Goal: Book appointment/travel/reservation

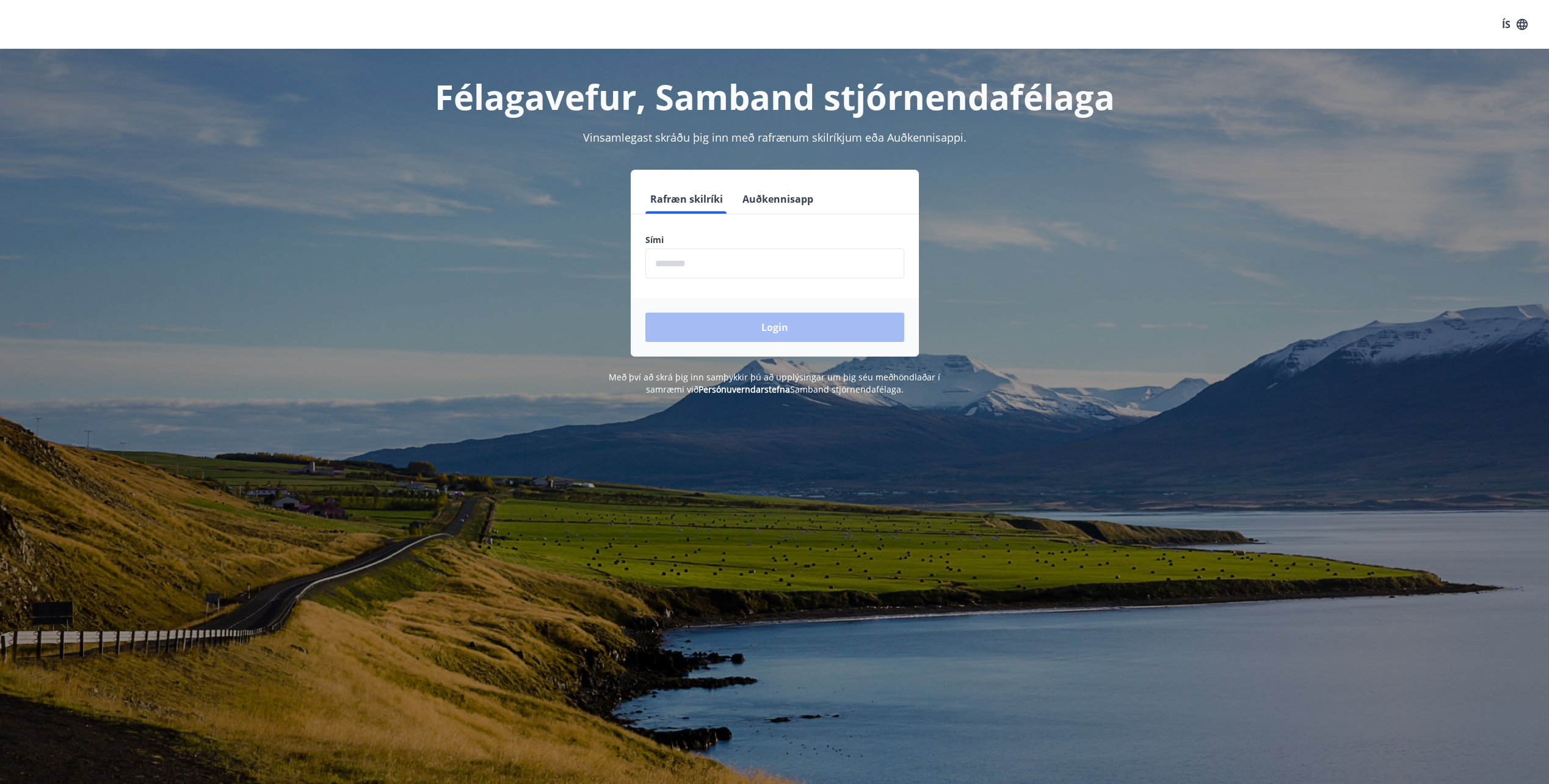
click at [693, 264] on input "phone" at bounding box center [775, 263] width 259 height 30
type input "********"
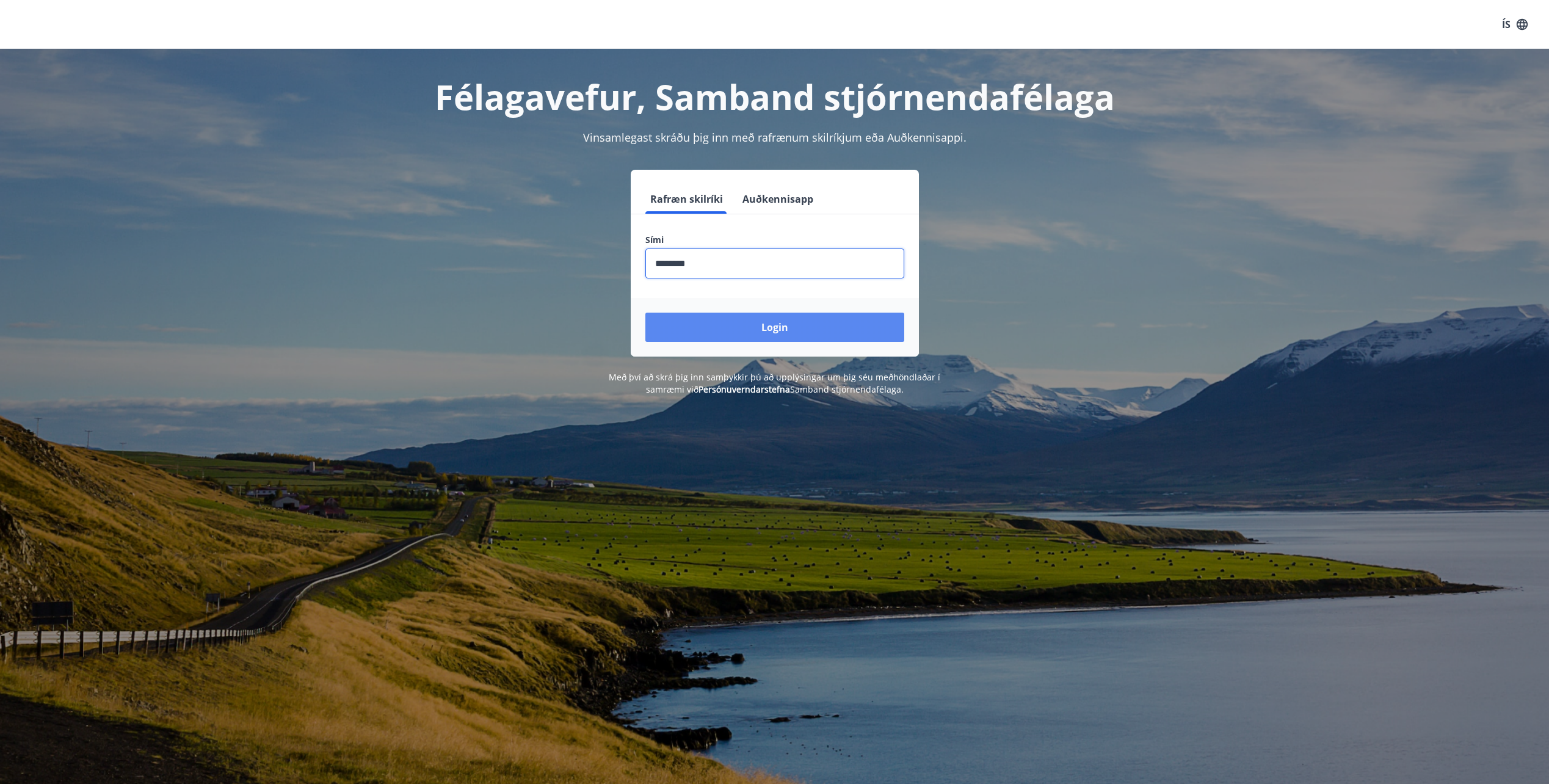
click at [749, 326] on button "Login" at bounding box center [775, 327] width 259 height 30
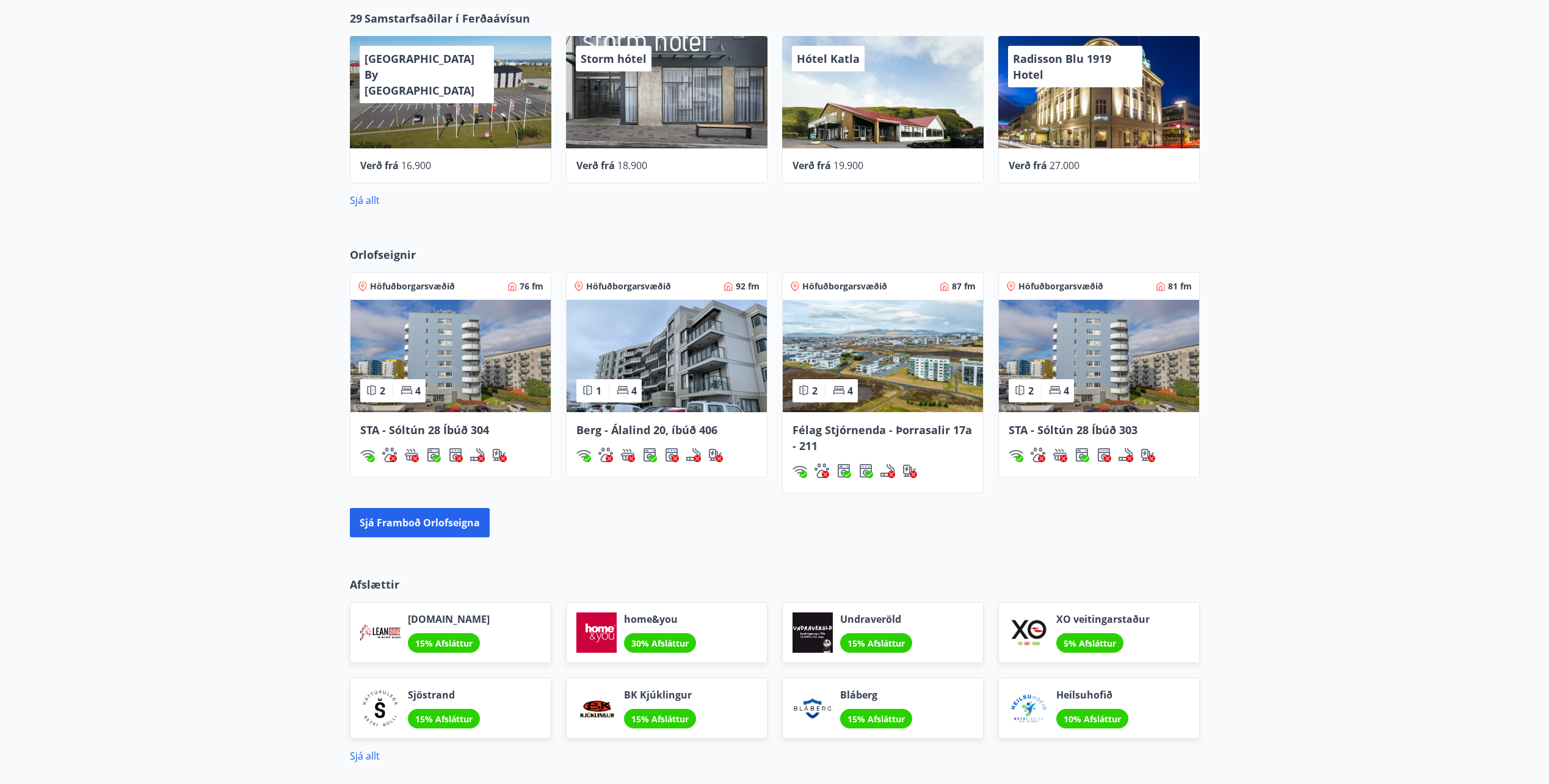
scroll to position [733, 0]
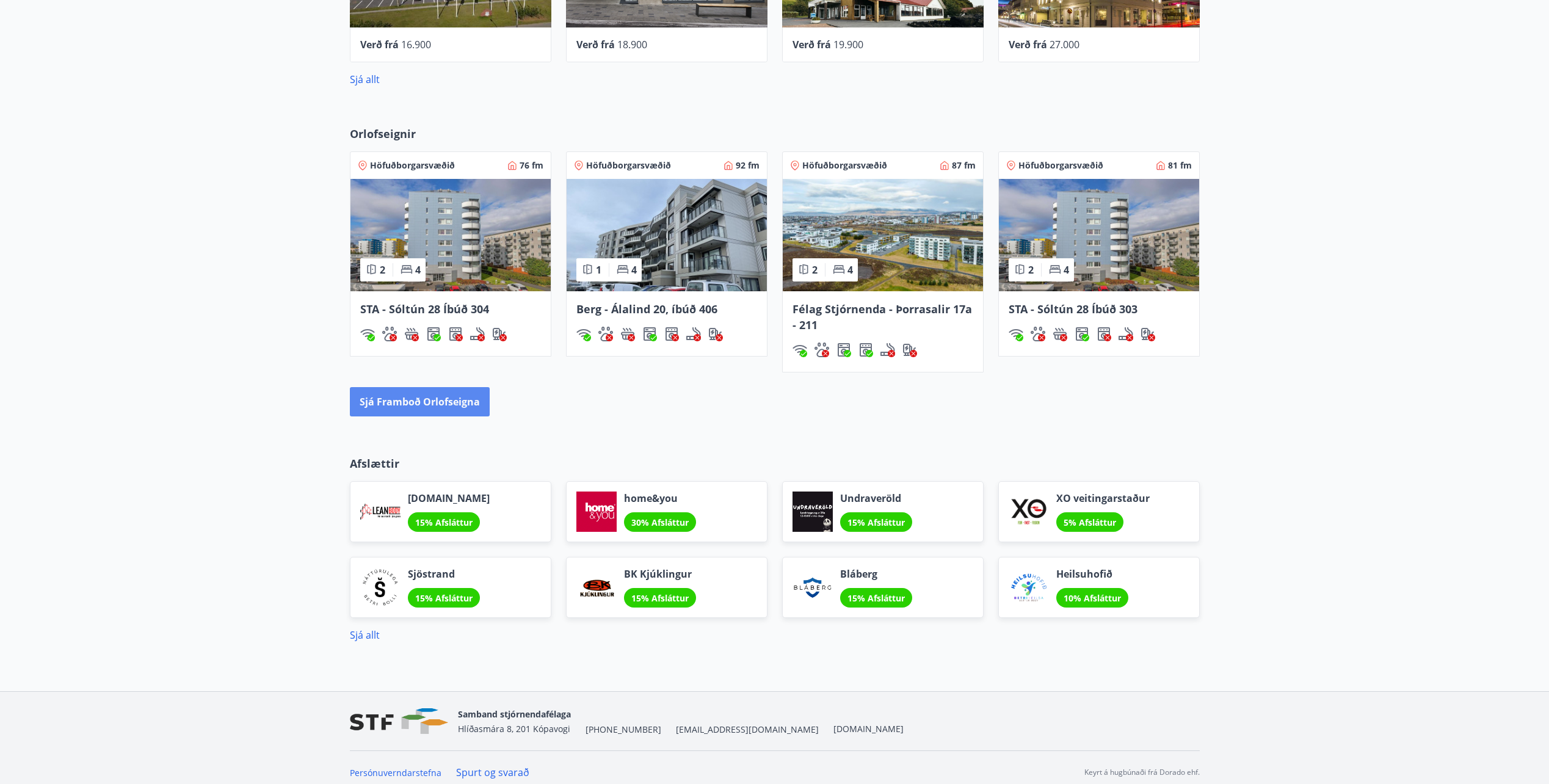
click at [424, 398] on button "Sjá framboð orlofseigna" at bounding box center [420, 402] width 140 height 30
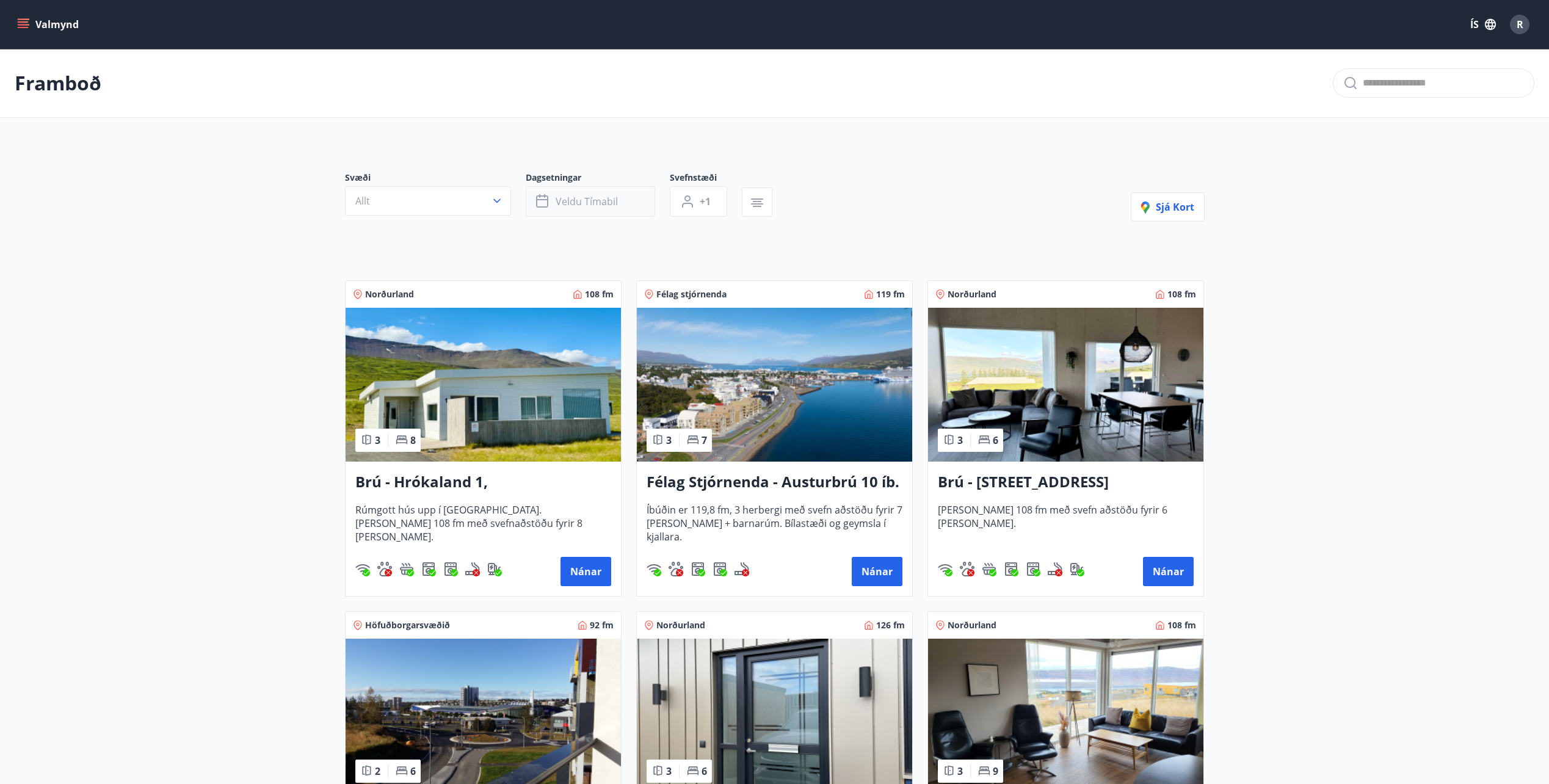
click at [618, 200] on button "Veldu tímabil" at bounding box center [590, 201] width 129 height 31
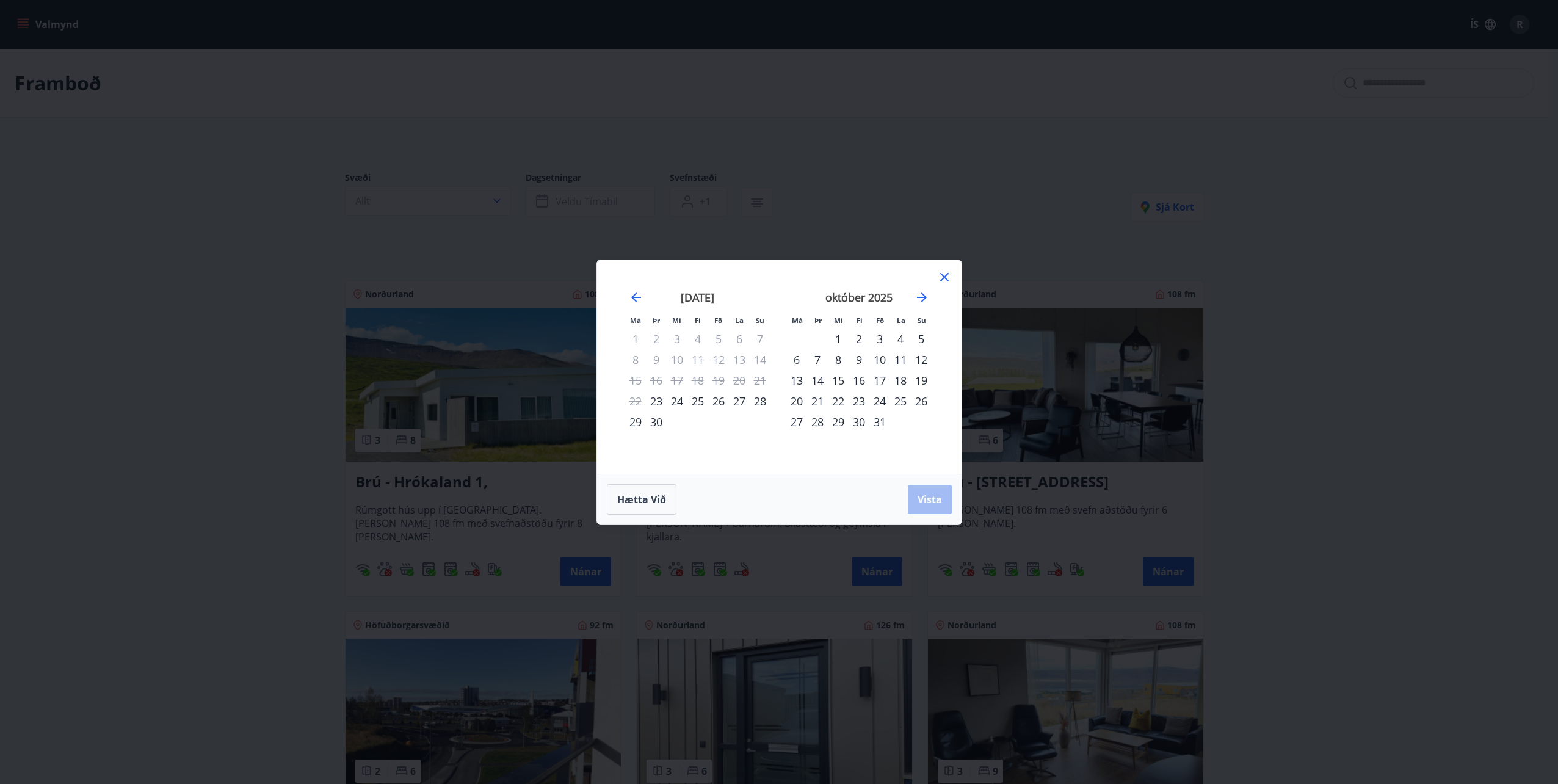
click at [718, 403] on div "26" at bounding box center [718, 401] width 20 height 20
click at [759, 401] on div "28" at bounding box center [760, 401] width 20 height 20
click at [932, 495] on span "Vista" at bounding box center [929, 499] width 24 height 13
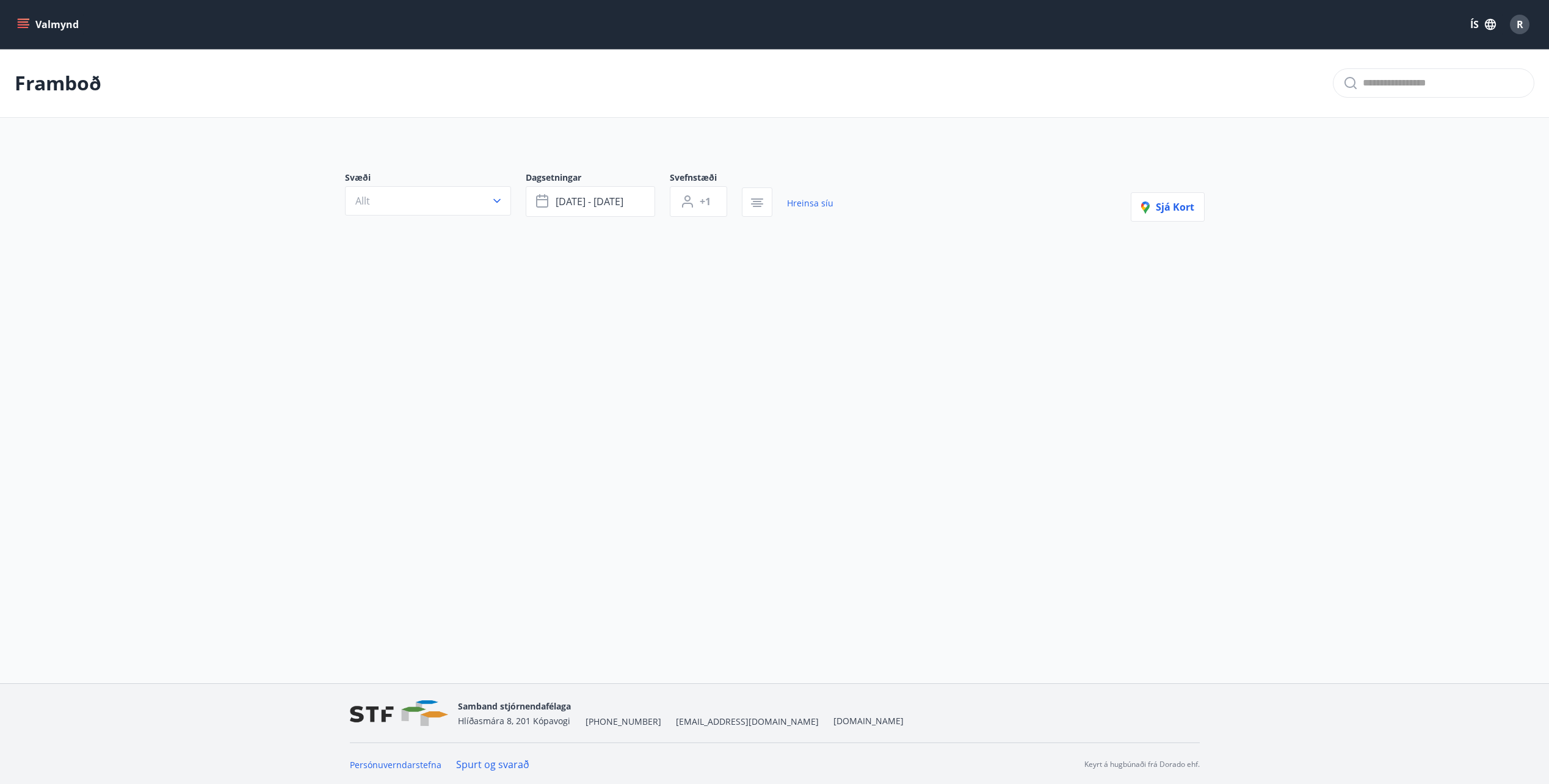
click at [25, 23] on icon "menu" at bounding box center [22, 24] width 12 height 12
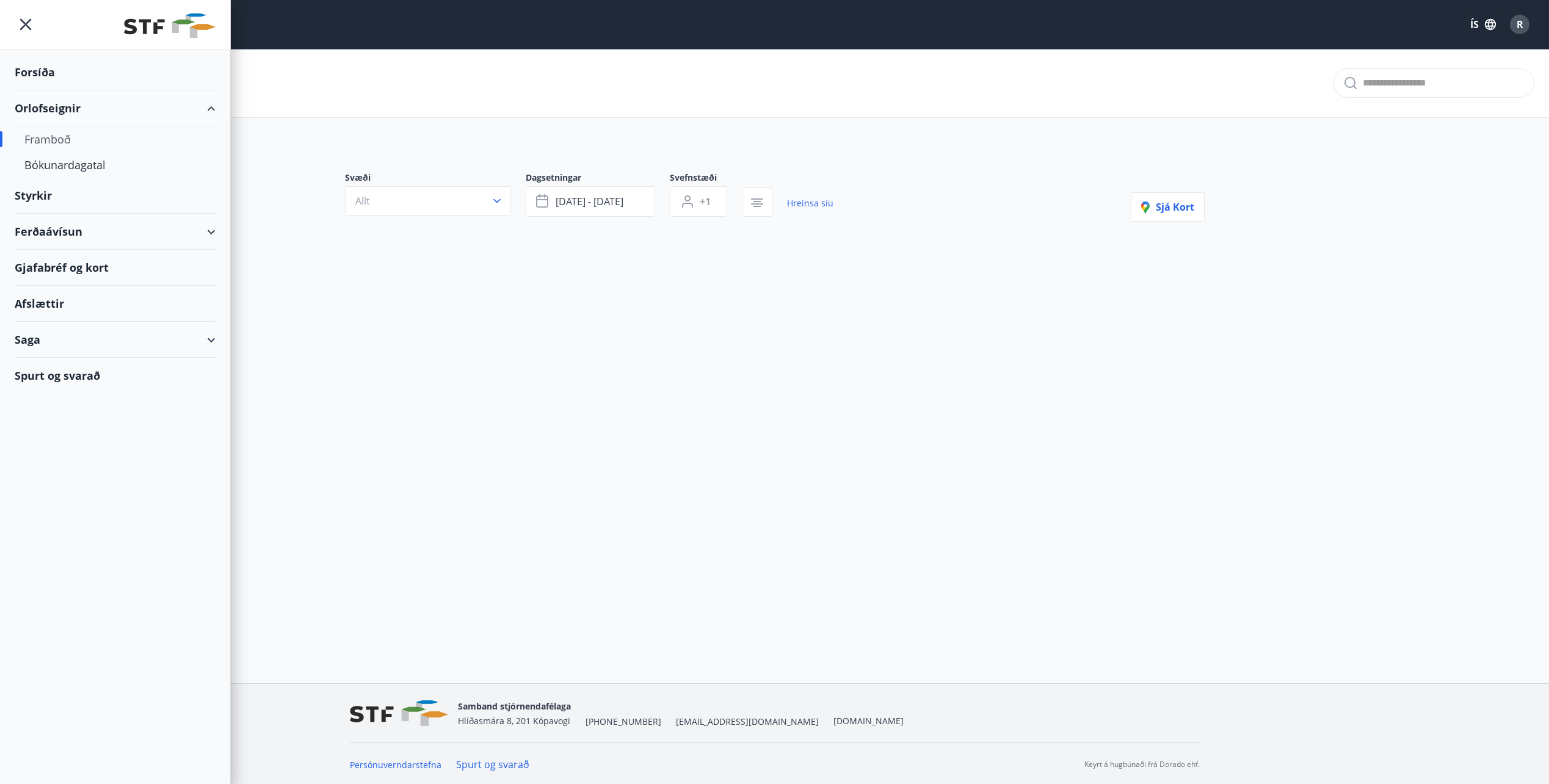
click at [44, 140] on div "Framboð" at bounding box center [114, 140] width 181 height 26
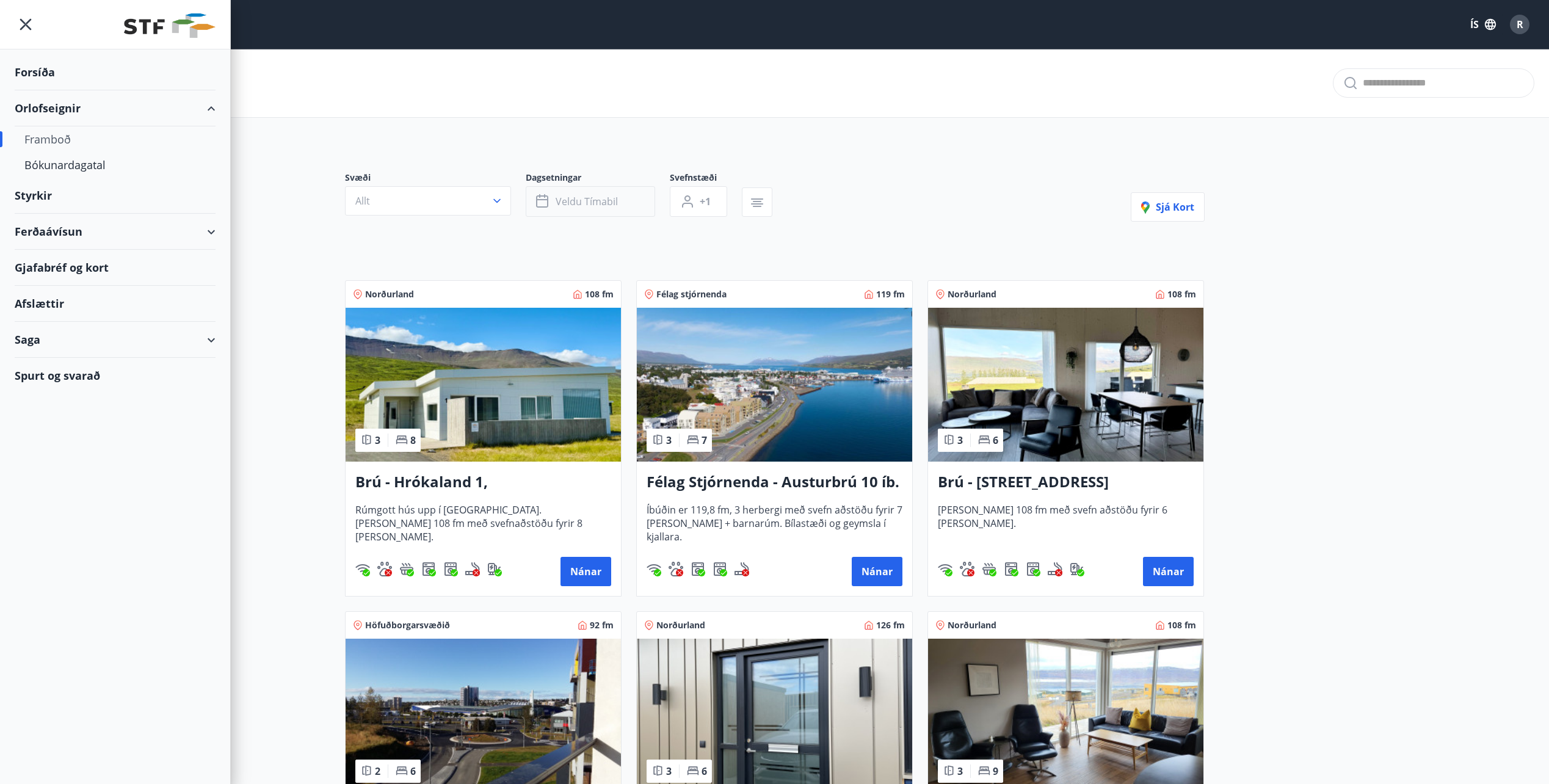
click at [618, 201] on button "Veldu tímabil" at bounding box center [590, 201] width 129 height 31
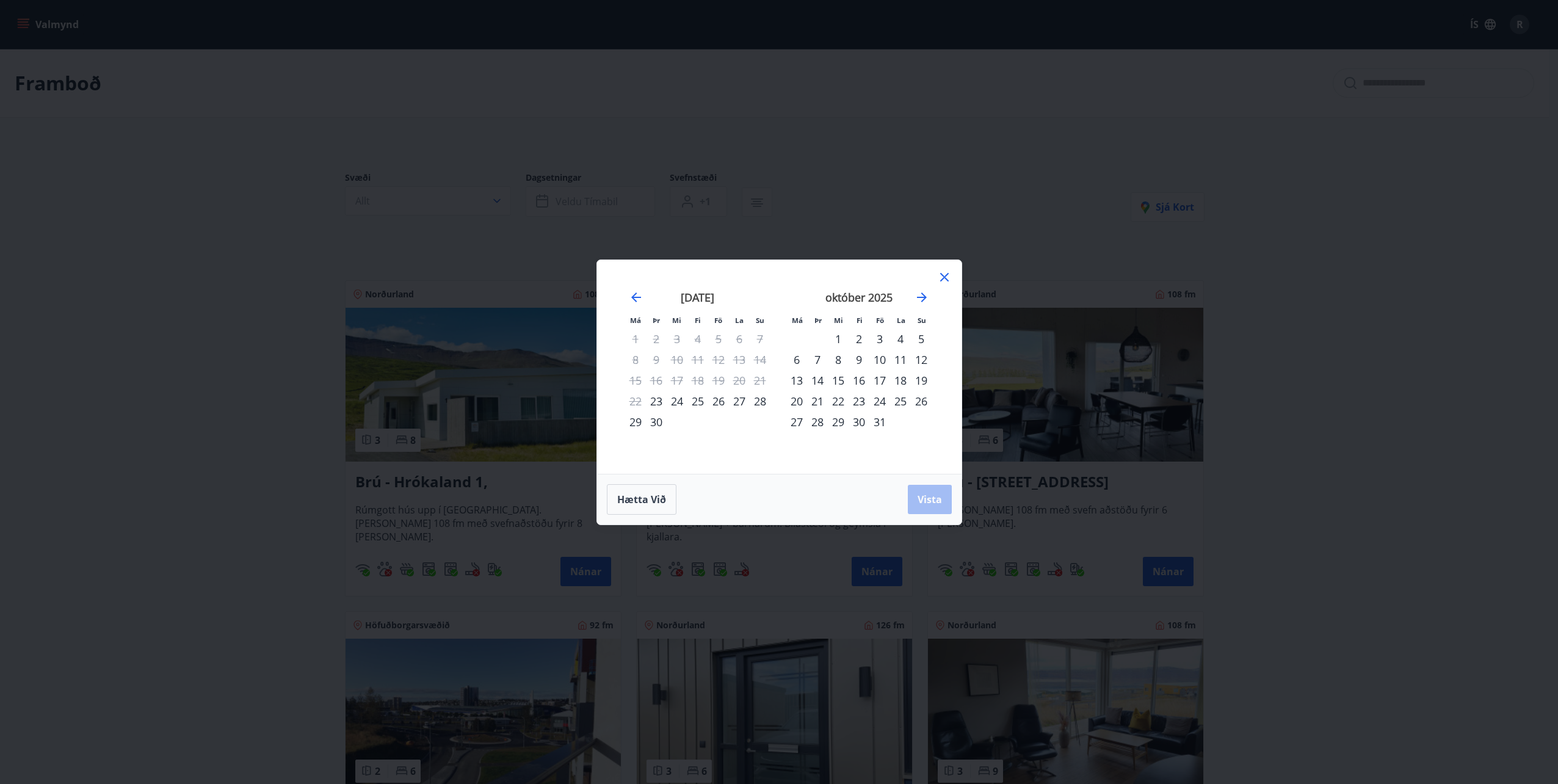
click at [719, 400] on div "26" at bounding box center [718, 401] width 20 height 20
click at [760, 401] on div "28" at bounding box center [760, 401] width 20 height 20
click at [932, 497] on span "Vista" at bounding box center [929, 499] width 24 height 13
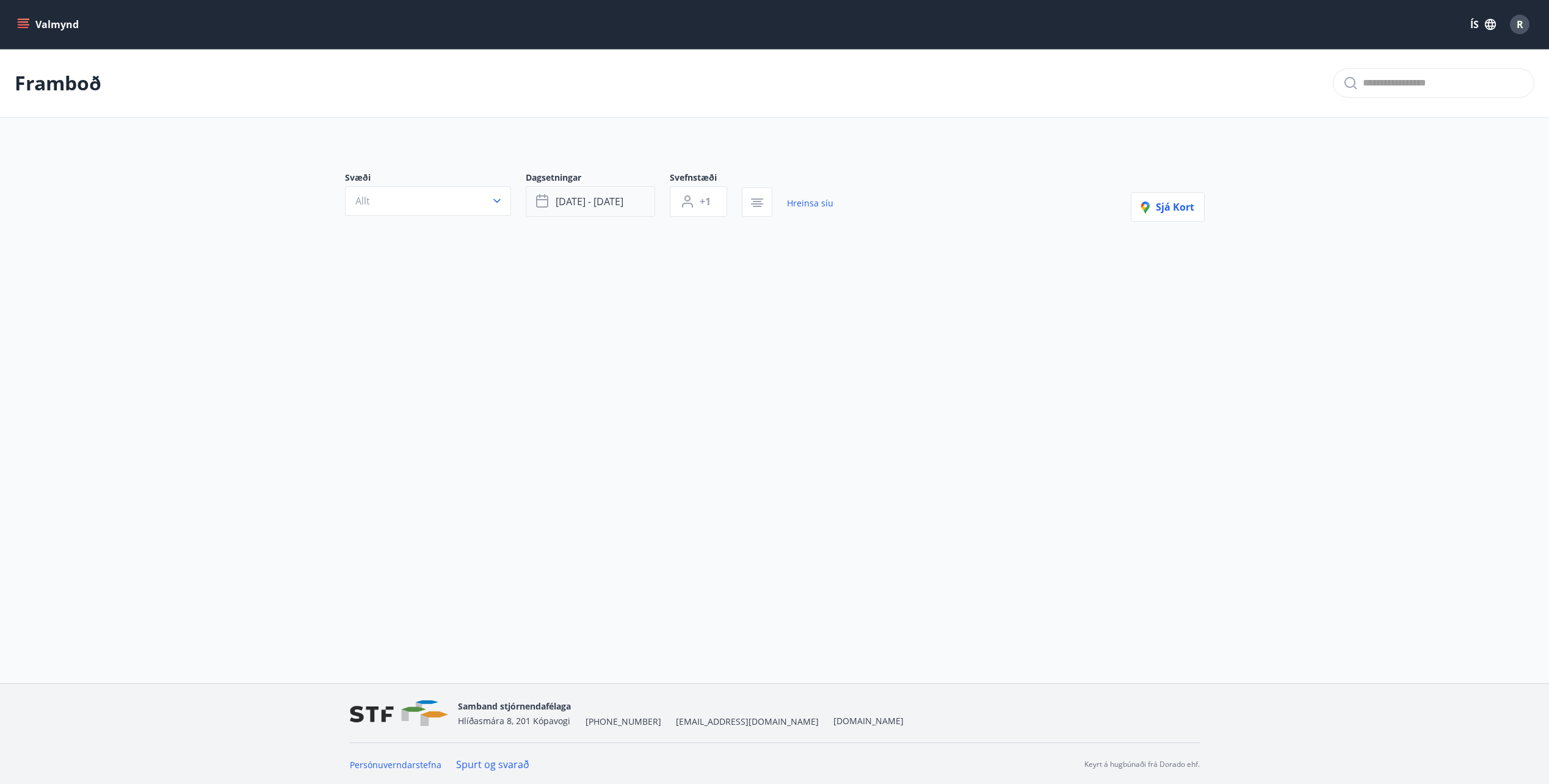
click at [630, 204] on button "sep 26 - sep 28" at bounding box center [590, 201] width 129 height 31
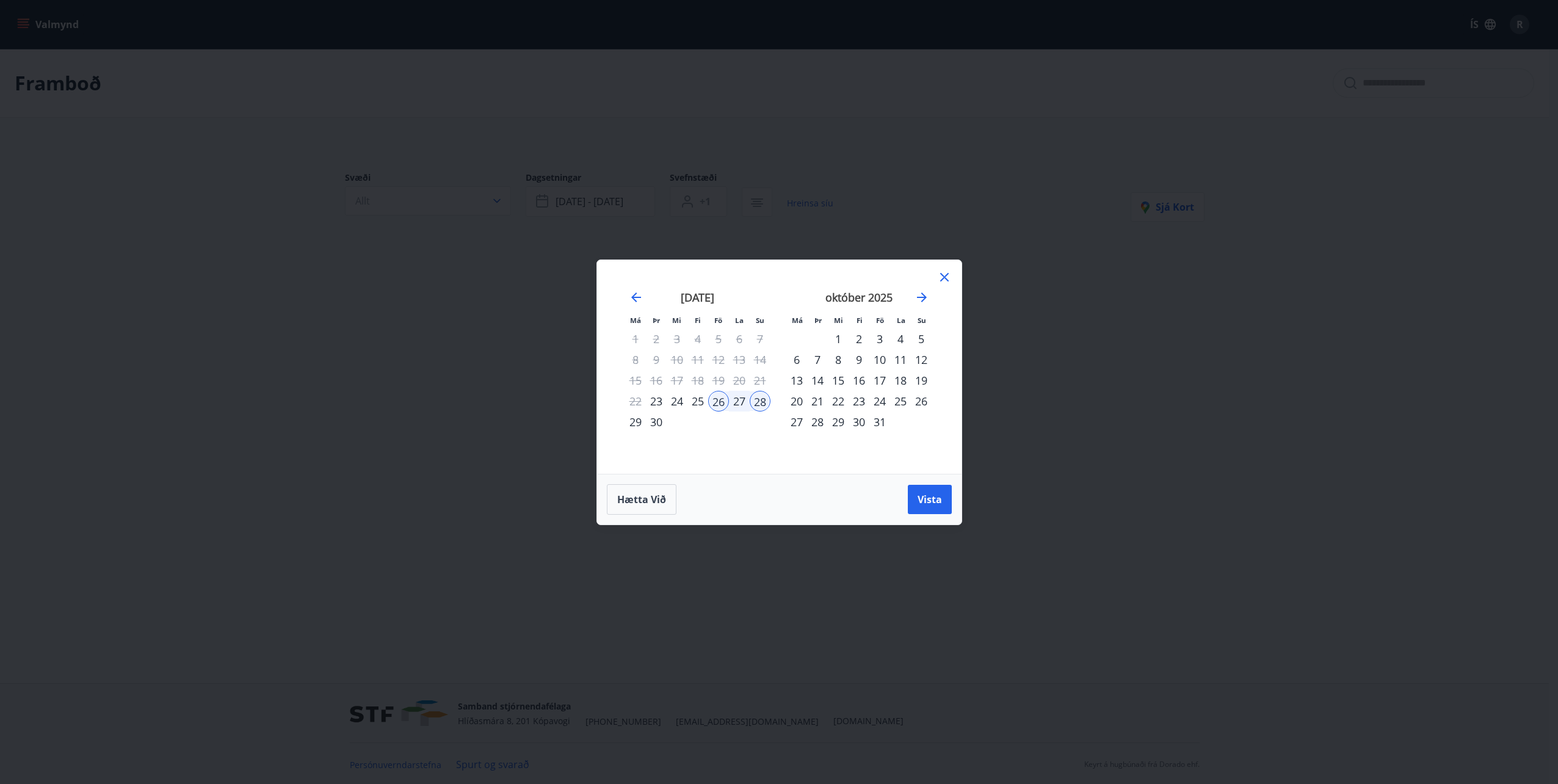
click at [715, 399] on div "26" at bounding box center [718, 401] width 20 height 20
click at [635, 423] on div "29" at bounding box center [635, 421] width 20 height 20
click at [928, 498] on span "Vista" at bounding box center [929, 499] width 24 height 13
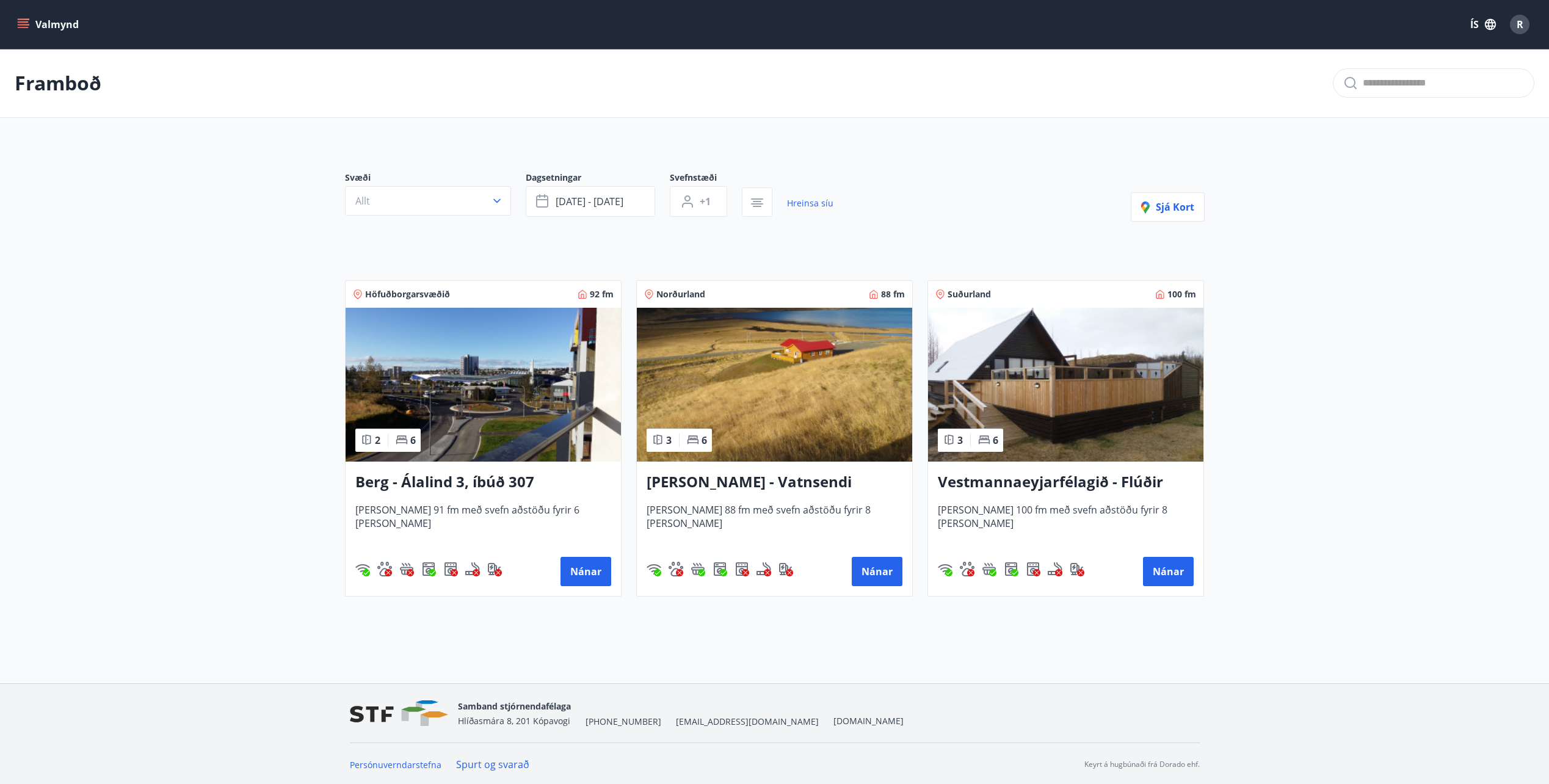
click at [1073, 386] on img at bounding box center [1066, 384] width 275 height 153
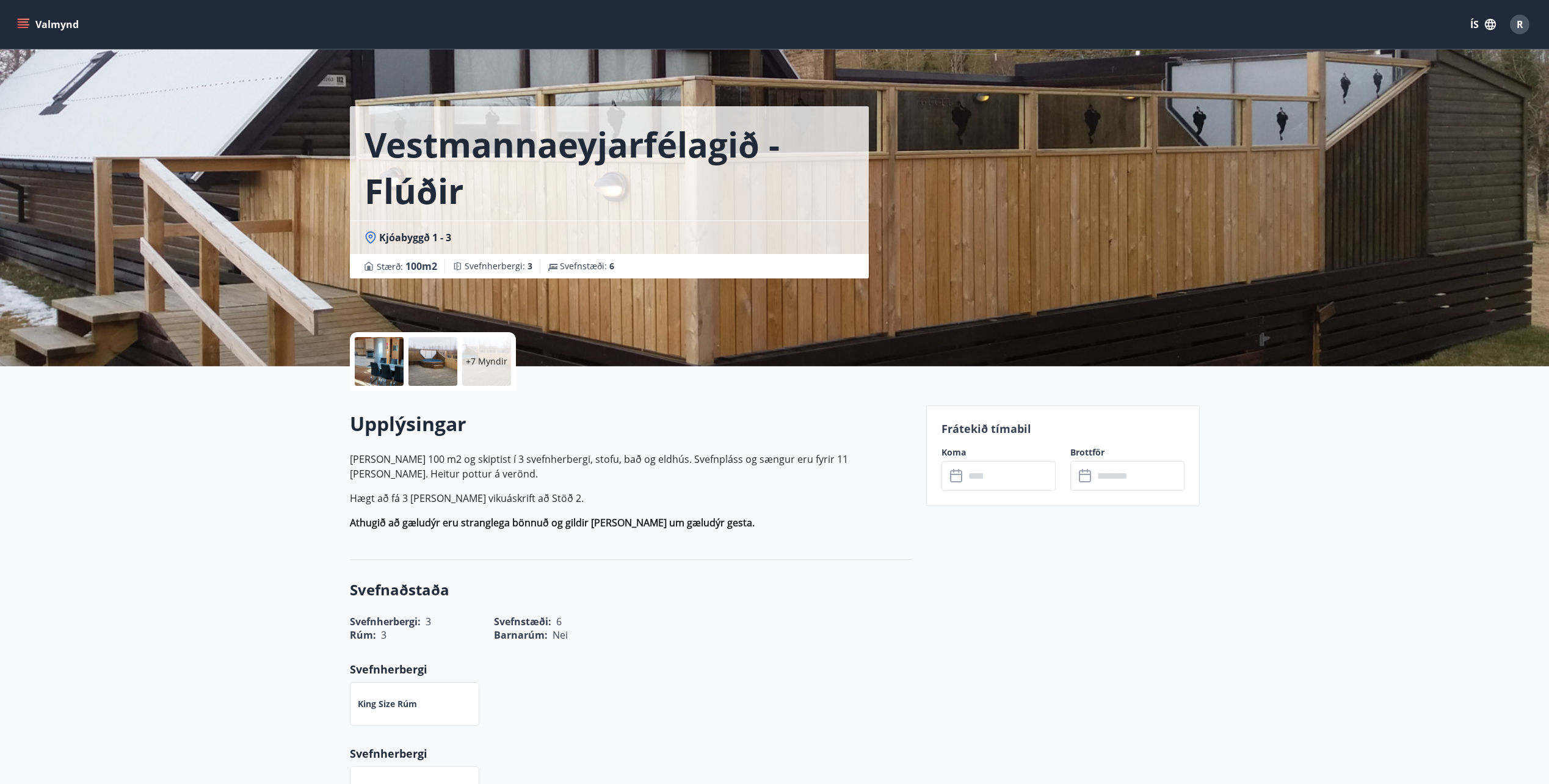
click at [999, 469] on input "text" at bounding box center [1010, 476] width 91 height 30
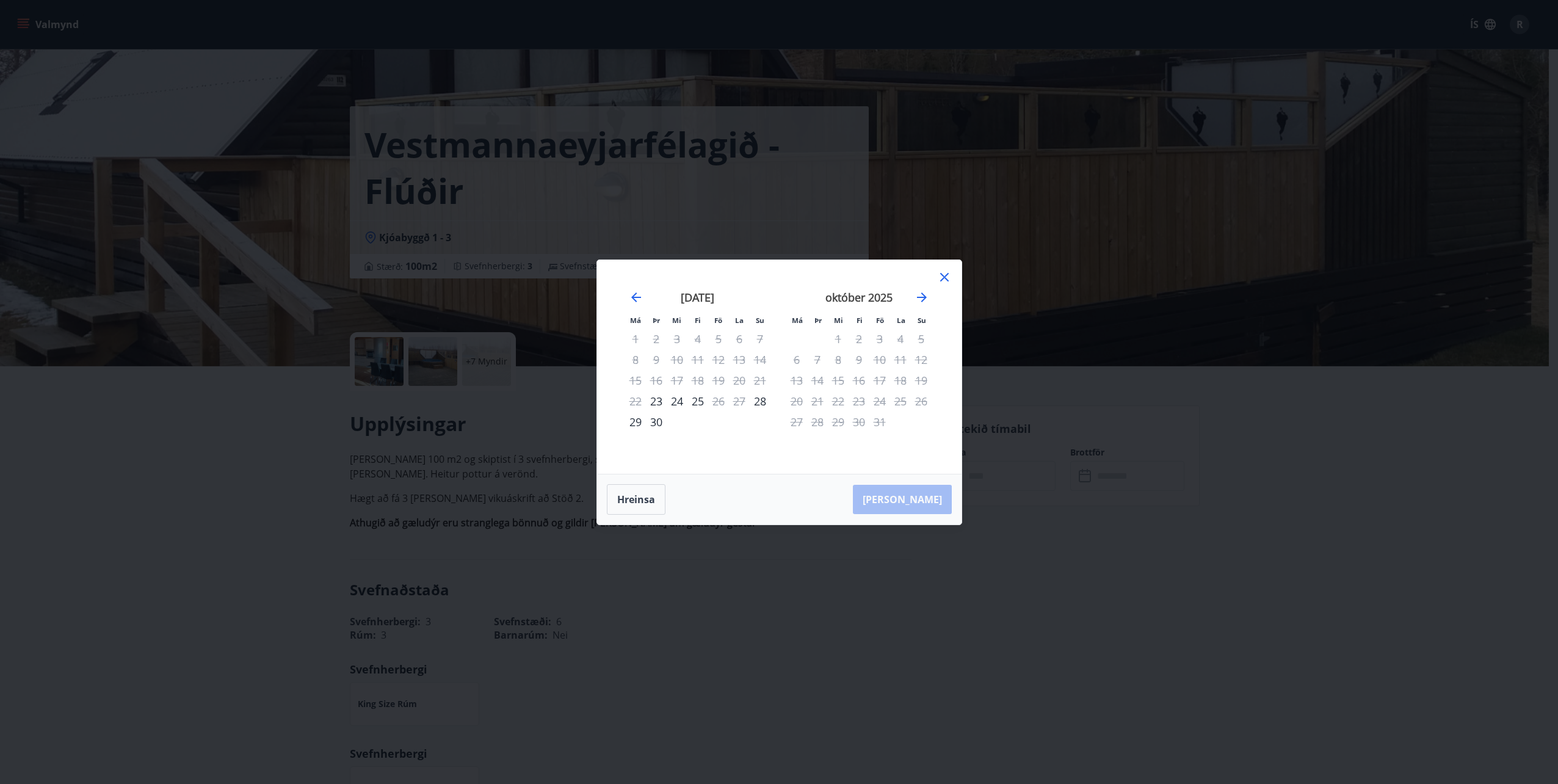
click at [944, 276] on icon at bounding box center [944, 276] width 8 height 8
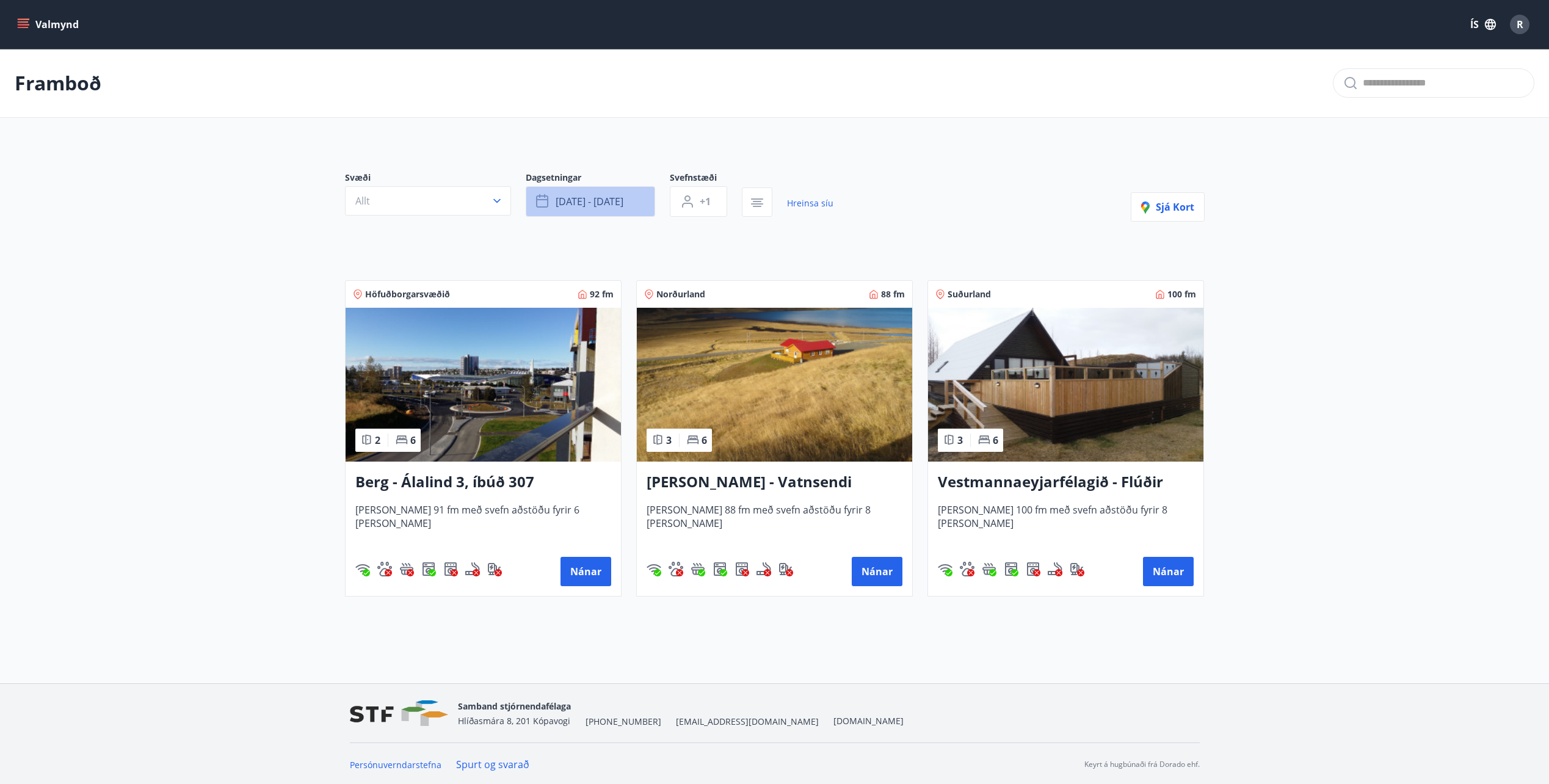
click at [639, 200] on button "sep 26 - sep 29" at bounding box center [590, 201] width 129 height 31
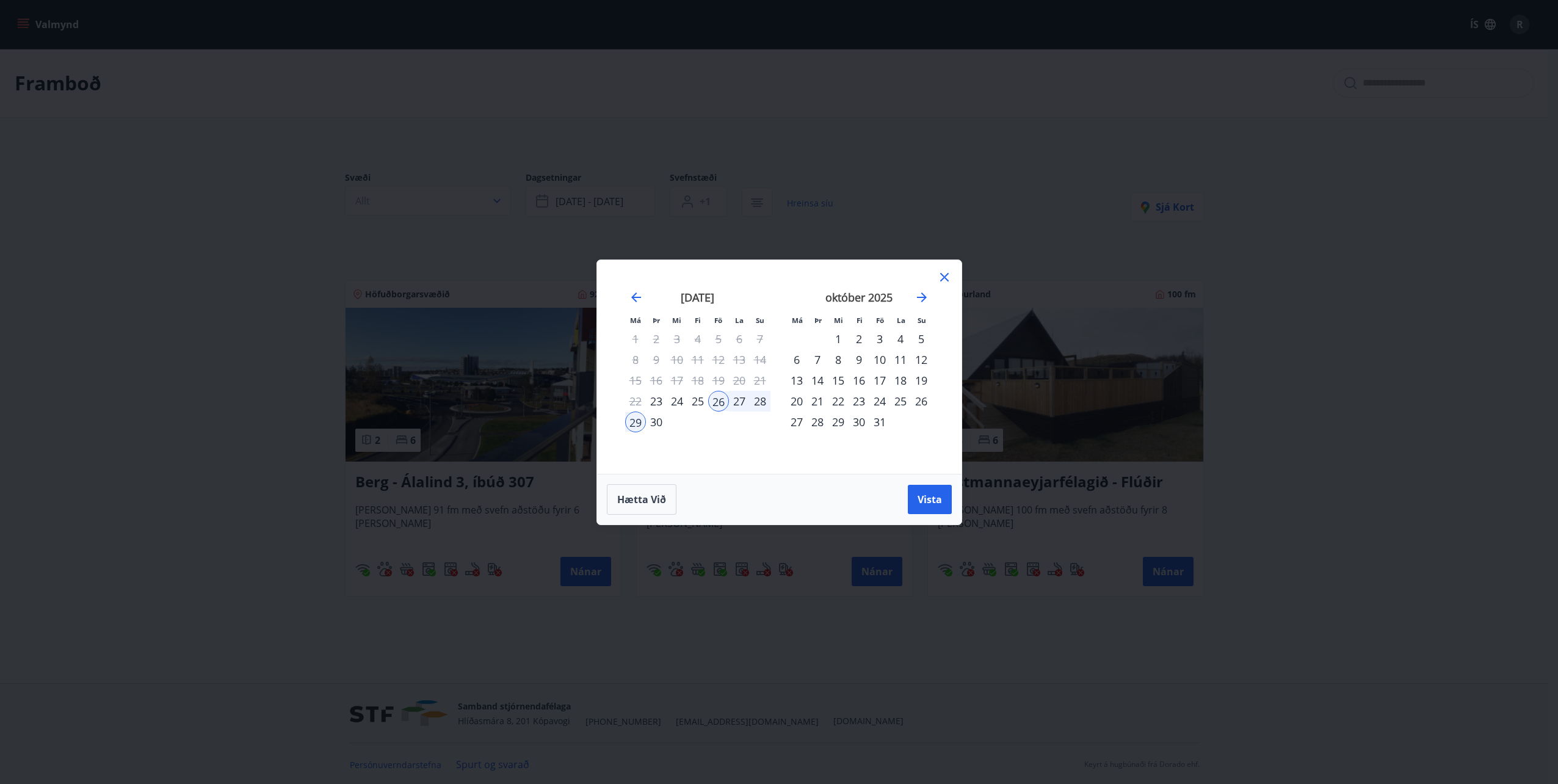
click at [947, 274] on icon at bounding box center [944, 276] width 8 height 8
